Goal: Information Seeking & Learning: Learn about a topic

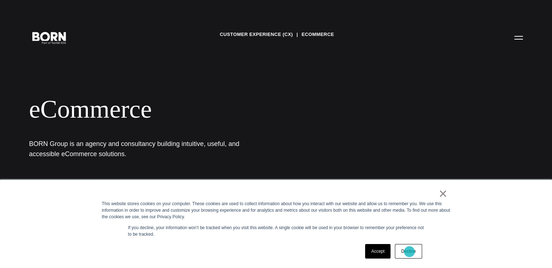
click at [409, 252] on link "Decline" at bounding box center [408, 251] width 27 height 15
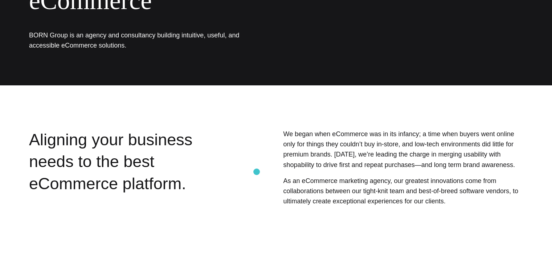
scroll to position [109, 0]
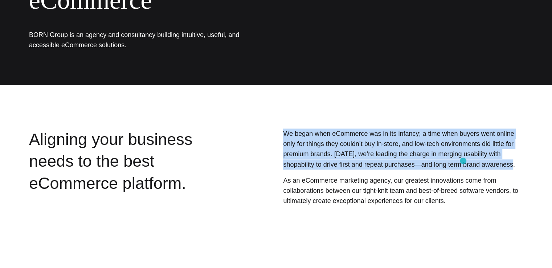
drag, startPoint x: 282, startPoint y: 134, endPoint x: 463, endPoint y: 161, distance: 182.8
click at [463, 161] on div "We began when eCommerce was in its infancy; a time when buyers went online only…" at bounding box center [382, 185] width 282 height 115
click at [463, 161] on p "We began when eCommerce was in its infancy; a time when buyers went online only…" at bounding box center [403, 148] width 240 height 41
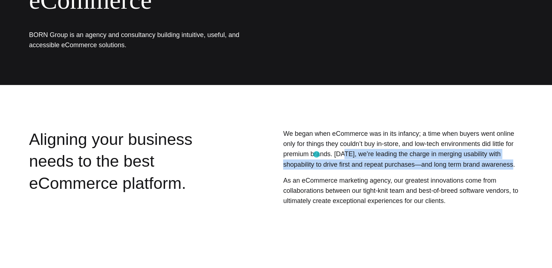
drag, startPoint x: 463, startPoint y: 161, endPoint x: 315, endPoint y: 156, distance: 148.5
click at [315, 156] on p "We began when eCommerce was in its infancy; a time when buyers went online only…" at bounding box center [403, 148] width 240 height 41
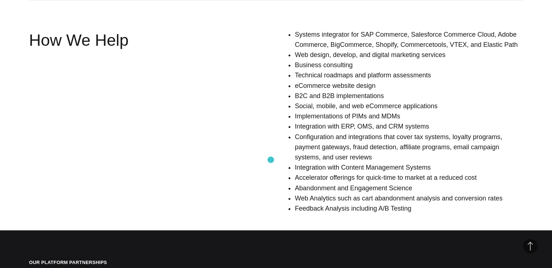
scroll to position [519, 0]
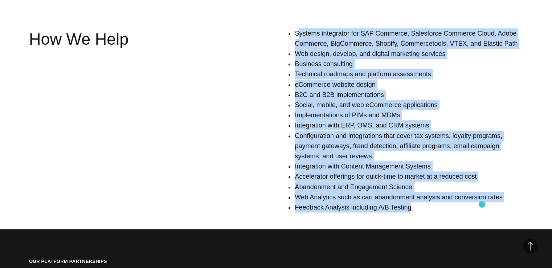
drag, startPoint x: 299, startPoint y: 32, endPoint x: 482, endPoint y: 204, distance: 251.6
click at [482, 204] on ul "Systems integrator for SAP Commerce, Salesforce Commerce Cloud, Adobe Commerce,…" at bounding box center [409, 120] width 228 height 184
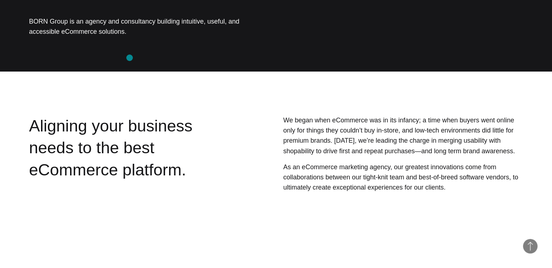
scroll to position [0, 0]
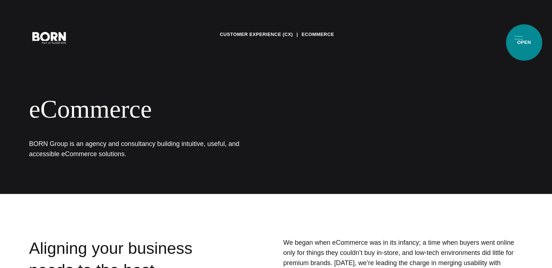
click at [524, 42] on button "Primary Menu" at bounding box center [518, 37] width 17 height 15
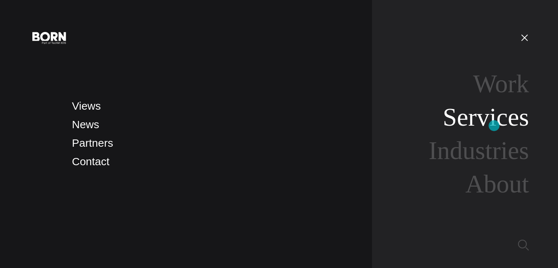
click at [494, 126] on link "Services" at bounding box center [485, 117] width 86 height 28
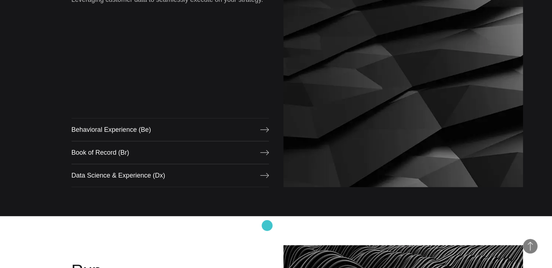
scroll to position [640, 0]
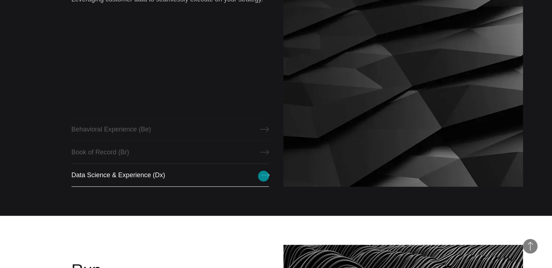
click at [264, 176] on link "Data Science & Experience (Dx)" at bounding box center [170, 174] width 197 height 23
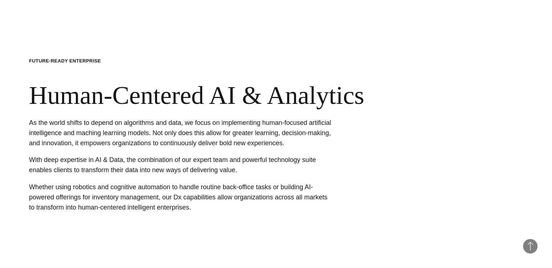
scroll to position [414, 0]
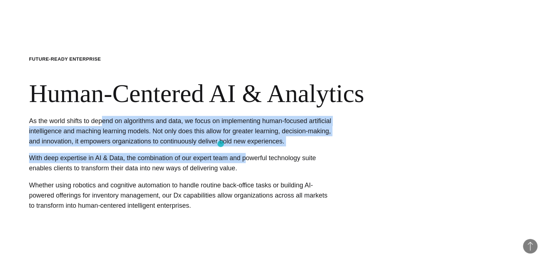
drag, startPoint x: 99, startPoint y: 122, endPoint x: 246, endPoint y: 150, distance: 149.3
click at [246, 150] on div "As the world shifts to depend on algorithms and data, we focus on implementing …" at bounding box center [181, 163] width 305 height 95
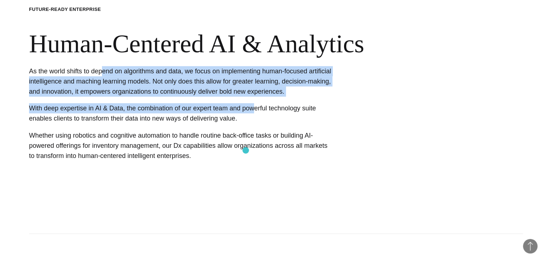
scroll to position [465, 0]
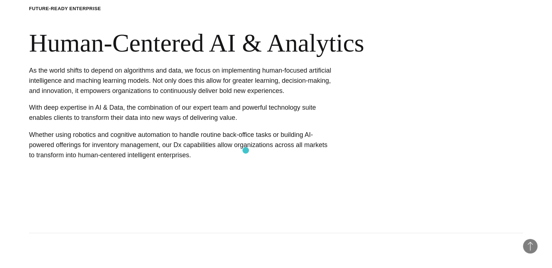
click at [246, 150] on p "Whether using robotics and cognitive automation to handle routine back-office t…" at bounding box center [181, 145] width 305 height 31
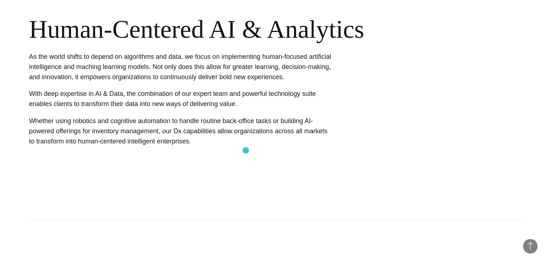
scroll to position [479, 0]
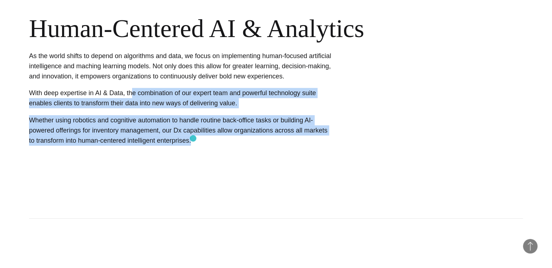
drag, startPoint x: 126, startPoint y: 95, endPoint x: 193, endPoint y: 139, distance: 79.9
click at [193, 139] on div "As the world shifts to depend on algorithms and data, we focus on implementing …" at bounding box center [181, 98] width 305 height 95
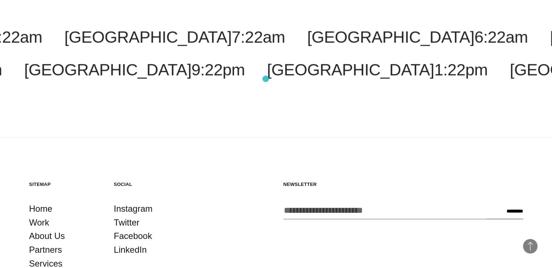
scroll to position [1514, 0]
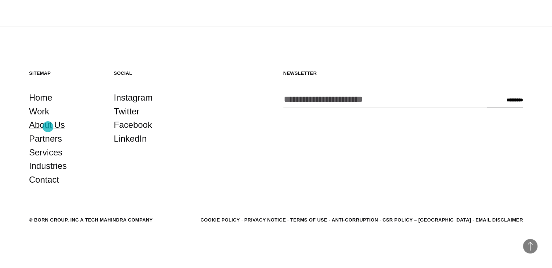
click at [48, 127] on link "About Us" at bounding box center [47, 125] width 36 height 14
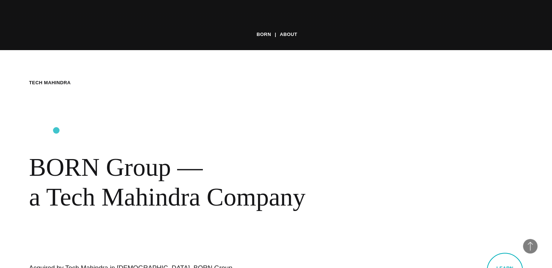
scroll to position [219, 0]
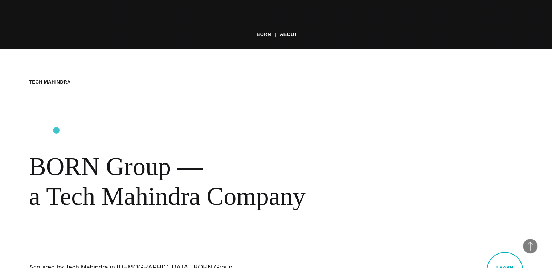
click at [171, 141] on div "BORN About Tech Mahindra BORN Group — a Tech Mahindra Company Acquired by Tech …" at bounding box center [276, 183] width 552 height 268
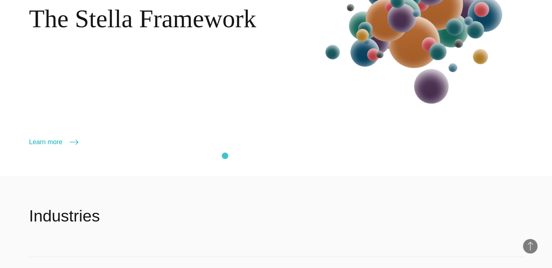
scroll to position [933, 0]
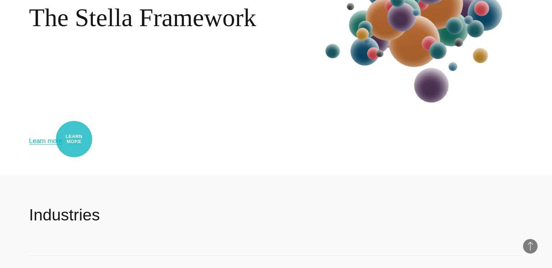
click at [74, 139] on icon at bounding box center [74, 140] width 9 height 9
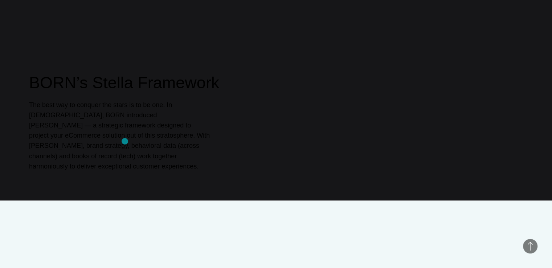
scroll to position [336, 0]
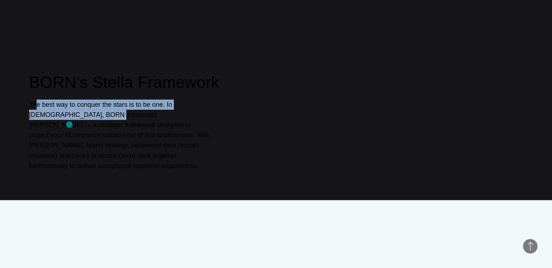
drag, startPoint x: 35, startPoint y: 115, endPoint x: 69, endPoint y: 124, distance: 35.7
click at [69, 124] on p "The best way to conquer the stars is to be one. In [DEMOGRAPHIC_DATA], BORN int…" at bounding box center [119, 135] width 181 height 72
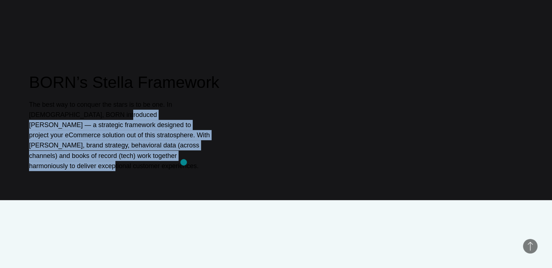
drag, startPoint x: 75, startPoint y: 124, endPoint x: 183, endPoint y: 162, distance: 114.9
click at [183, 162] on p "The best way to conquer the stars is to be one. In [DEMOGRAPHIC_DATA], BORN int…" at bounding box center [119, 135] width 181 height 72
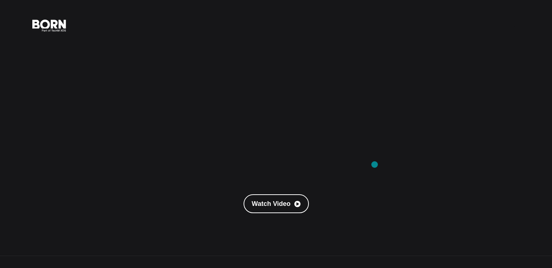
scroll to position [0, 0]
